Goal: Information Seeking & Learning: Learn about a topic

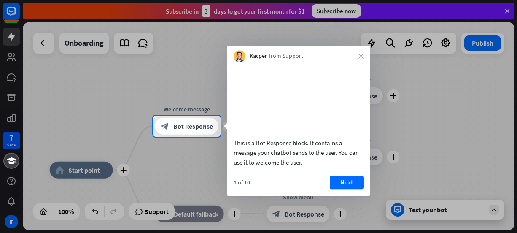
click at [356, 189] on button "Next" at bounding box center [347, 181] width 34 height 13
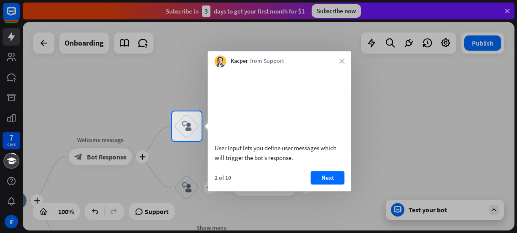
click at [330, 180] on div "User Input lets you define user messages which will trigger the bot’s response.…" at bounding box center [279, 129] width 143 height 124
click at [332, 184] on button "Next" at bounding box center [328, 177] width 34 height 13
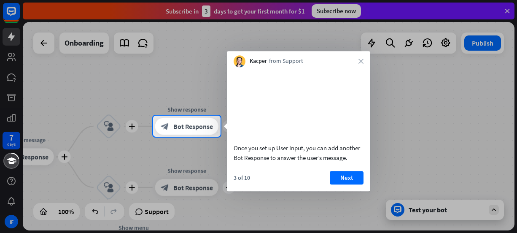
click at [336, 184] on button "Next" at bounding box center [347, 177] width 34 height 13
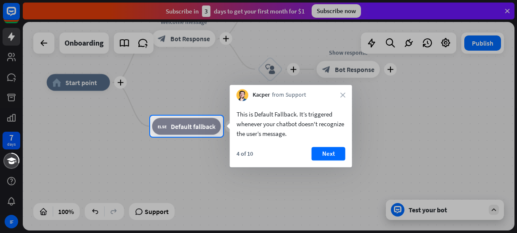
click at [336, 147] on button "Next" at bounding box center [329, 153] width 34 height 13
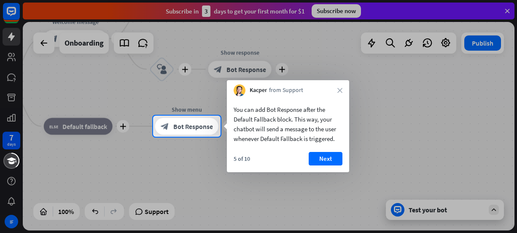
click at [337, 155] on button "Next" at bounding box center [326, 158] width 34 height 13
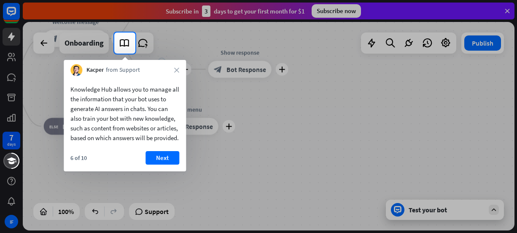
click at [164, 165] on button "Next" at bounding box center [163, 157] width 34 height 13
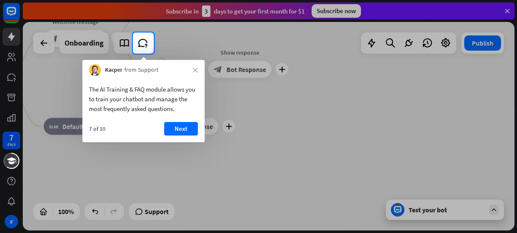
click at [186, 133] on button "Next" at bounding box center [181, 128] width 34 height 13
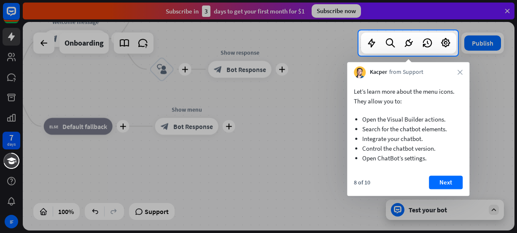
click at [434, 181] on button "Next" at bounding box center [446, 181] width 34 height 13
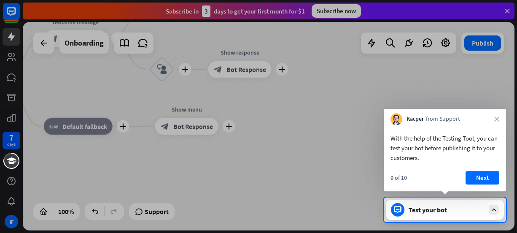
click at [481, 177] on button "Next" at bounding box center [483, 177] width 34 height 13
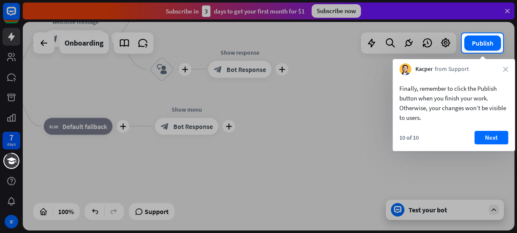
click at [497, 140] on button "Next" at bounding box center [492, 137] width 34 height 13
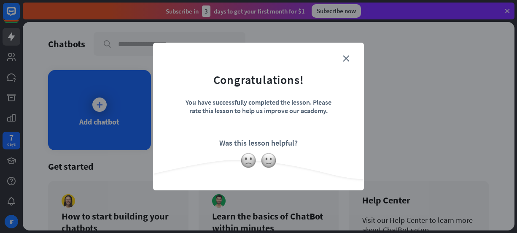
click at [342, 61] on form "Congratulations! You have successfully completed the lesson. Please rate this l…" at bounding box center [259, 103] width 190 height 101
click at [349, 56] on icon "close" at bounding box center [346, 58] width 6 height 6
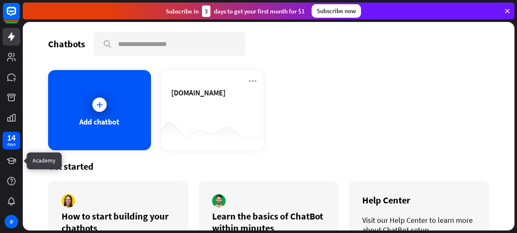
click at [0, 0] on icon at bounding box center [0, 0] width 0 height 0
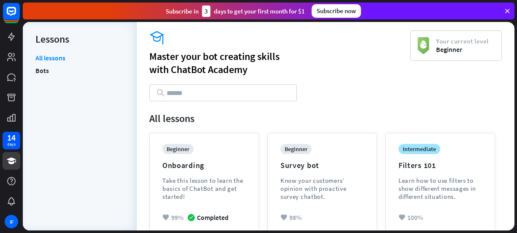
drag, startPoint x: 441, startPoint y: 43, endPoint x: 440, endPoint y: 49, distance: 5.1
click at [441, 45] on div "Your current level Beginner" at bounding box center [462, 45] width 65 height 17
drag, startPoint x: 432, startPoint y: 54, endPoint x: 400, endPoint y: 65, distance: 33.9
click at [0, 0] on icon at bounding box center [0, 0] width 0 height 0
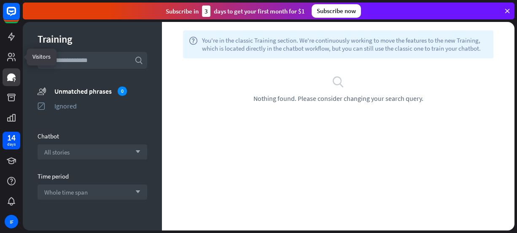
click at [0, 0] on icon at bounding box center [0, 0] width 0 height 0
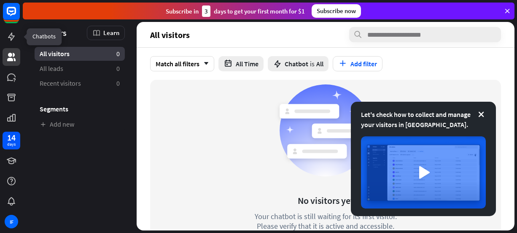
click at [0, 0] on icon at bounding box center [0, 0] width 0 height 0
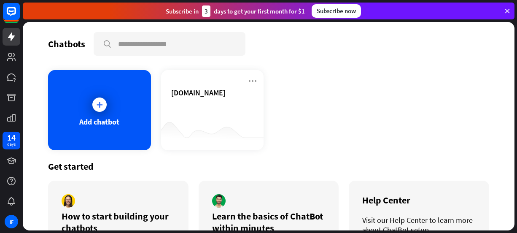
click at [102, 102] on icon at bounding box center [99, 104] width 8 height 8
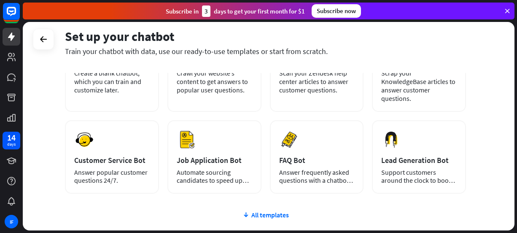
scroll to position [149, 0]
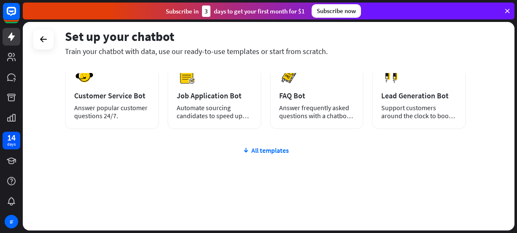
click at [267, 150] on div "All templates" at bounding box center [265, 150] width 401 height 8
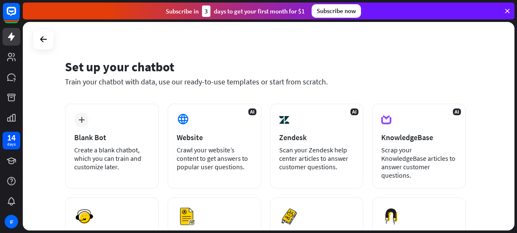
scroll to position [0, 0]
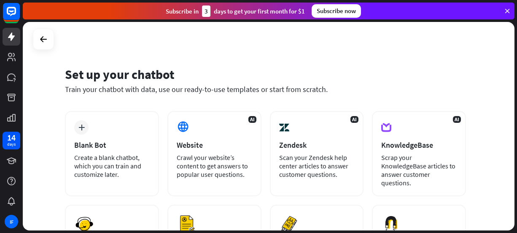
click at [47, 42] on icon at bounding box center [43, 39] width 10 height 10
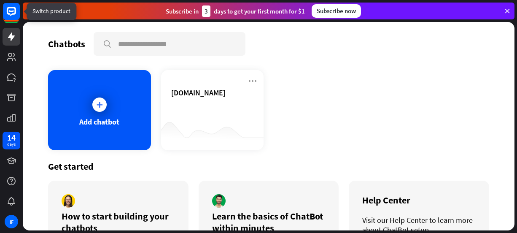
click at [7, 13] on icon at bounding box center [11, 11] width 9 height 9
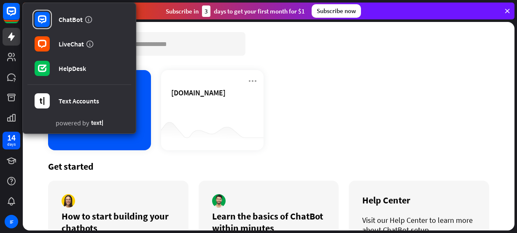
click at [67, 67] on div "HelpDesk" at bounding box center [72, 68] width 27 height 8
